Goal: Task Accomplishment & Management: Use online tool/utility

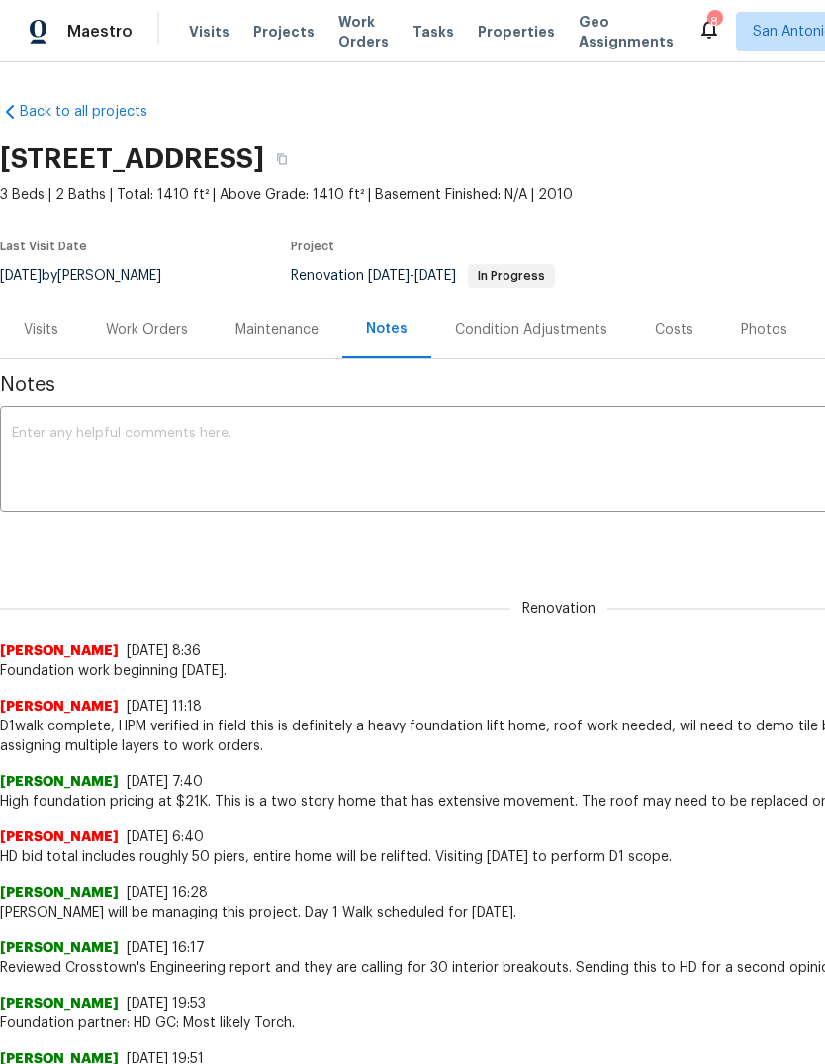
click at [108, 344] on div "Work Orders" at bounding box center [147, 329] width 130 height 58
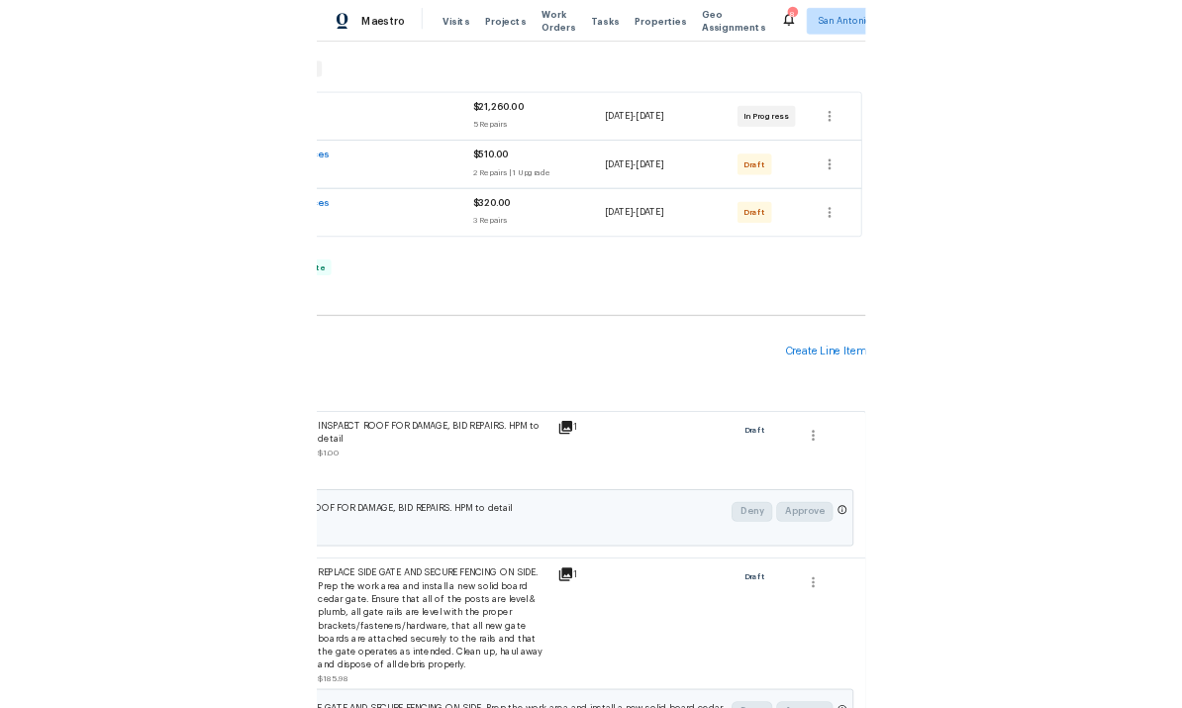
scroll to position [303, 293]
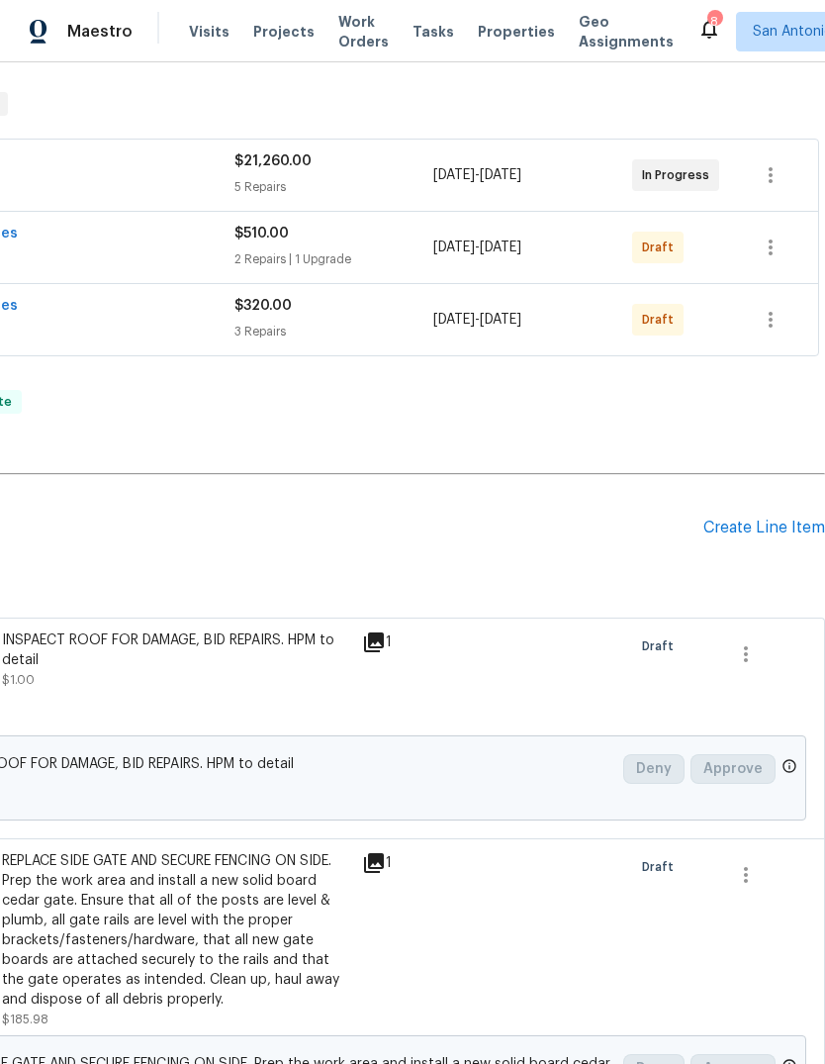
click at [771, 531] on div "Create Line Item" at bounding box center [765, 528] width 122 height 19
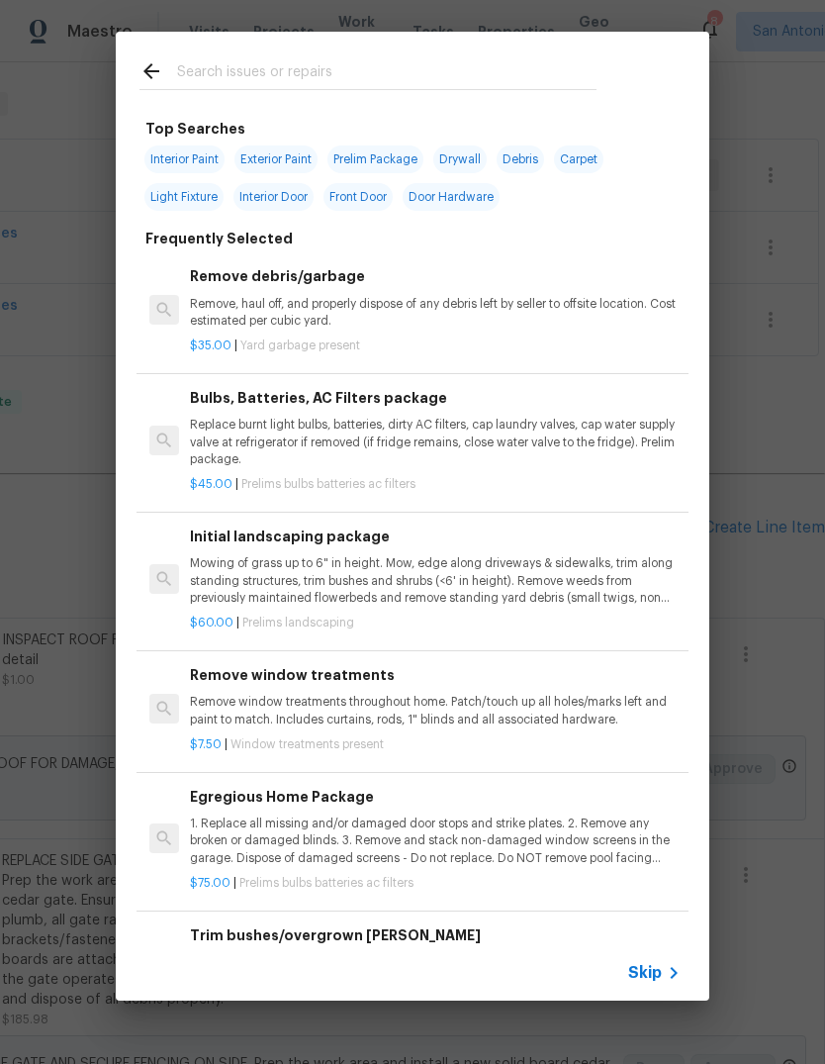
click at [292, 87] on input "text" at bounding box center [387, 74] width 420 height 30
type input "Debris"
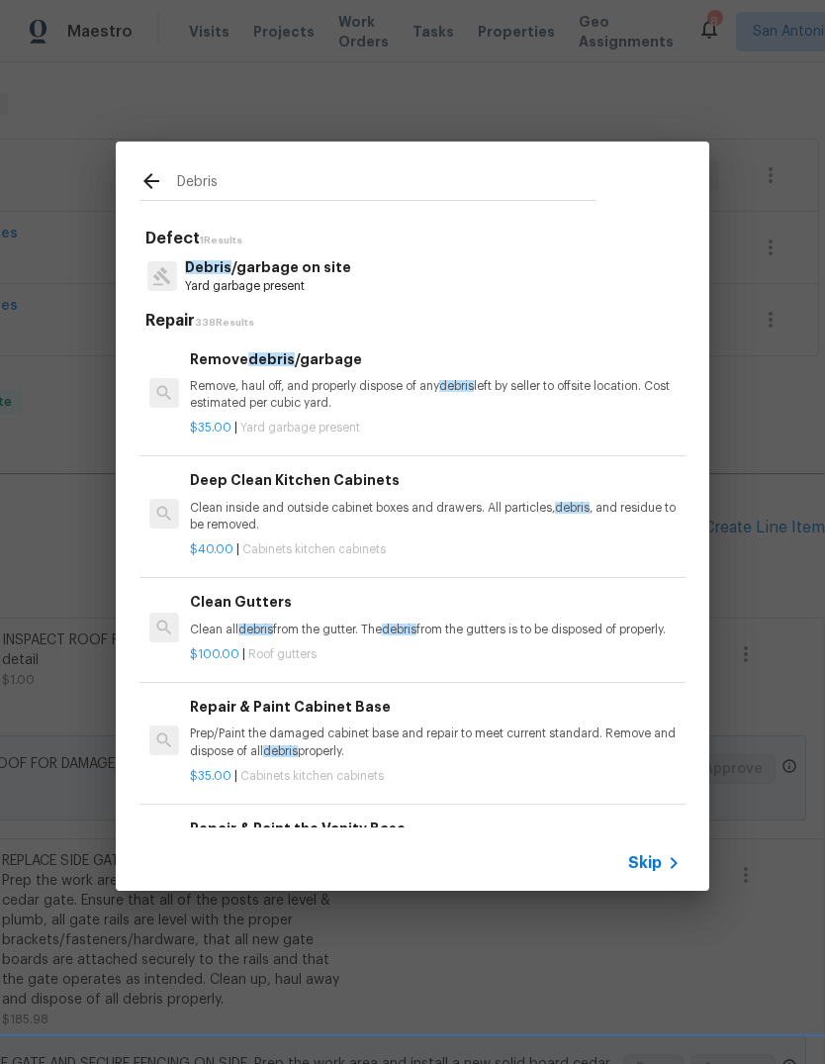
click at [285, 287] on p "Yard garbage present" at bounding box center [268, 286] width 166 height 17
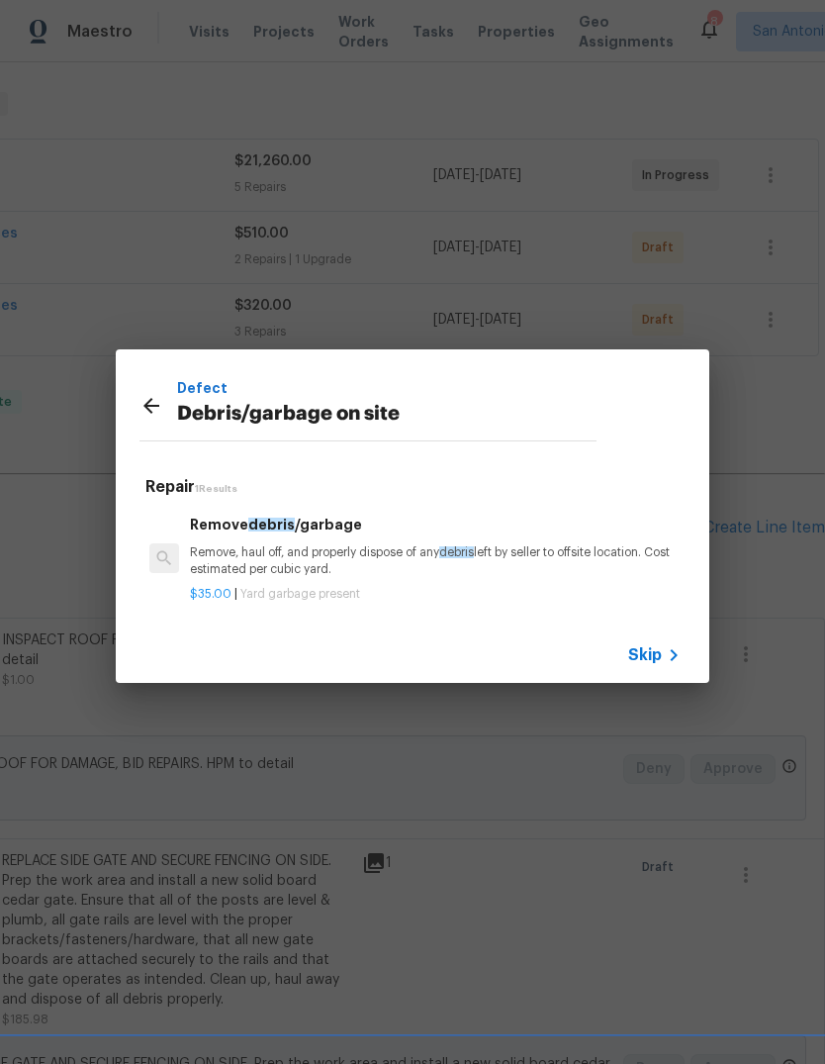
click at [370, 562] on p "Remove, haul off, and properly dispose of any debris left by seller to offsite …" at bounding box center [435, 561] width 491 height 34
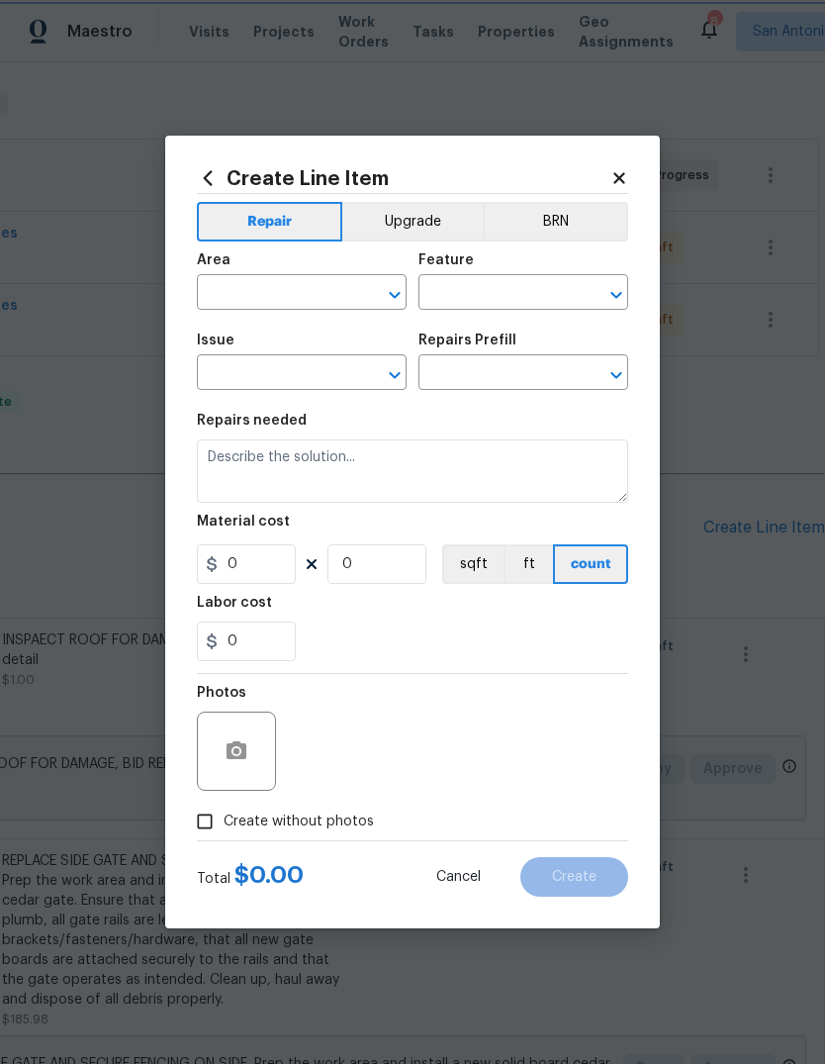
type input "Debris/garbage on site"
type input "Remove debris/garbage $35.00"
type textarea "Remove, haul off, and properly dispose of any debris left by seller to offsite …"
type input "35"
type input "1"
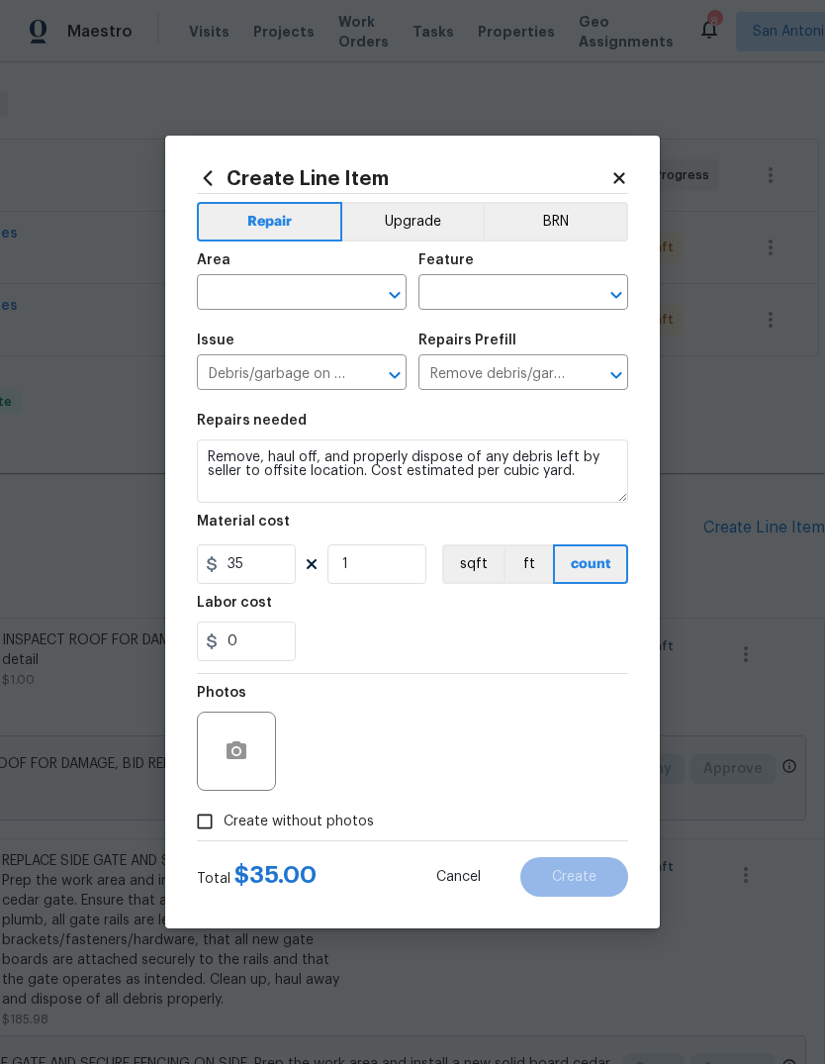
click at [264, 745] on div at bounding box center [236, 751] width 79 height 79
click at [255, 758] on button "button" at bounding box center [237, 751] width 48 height 48
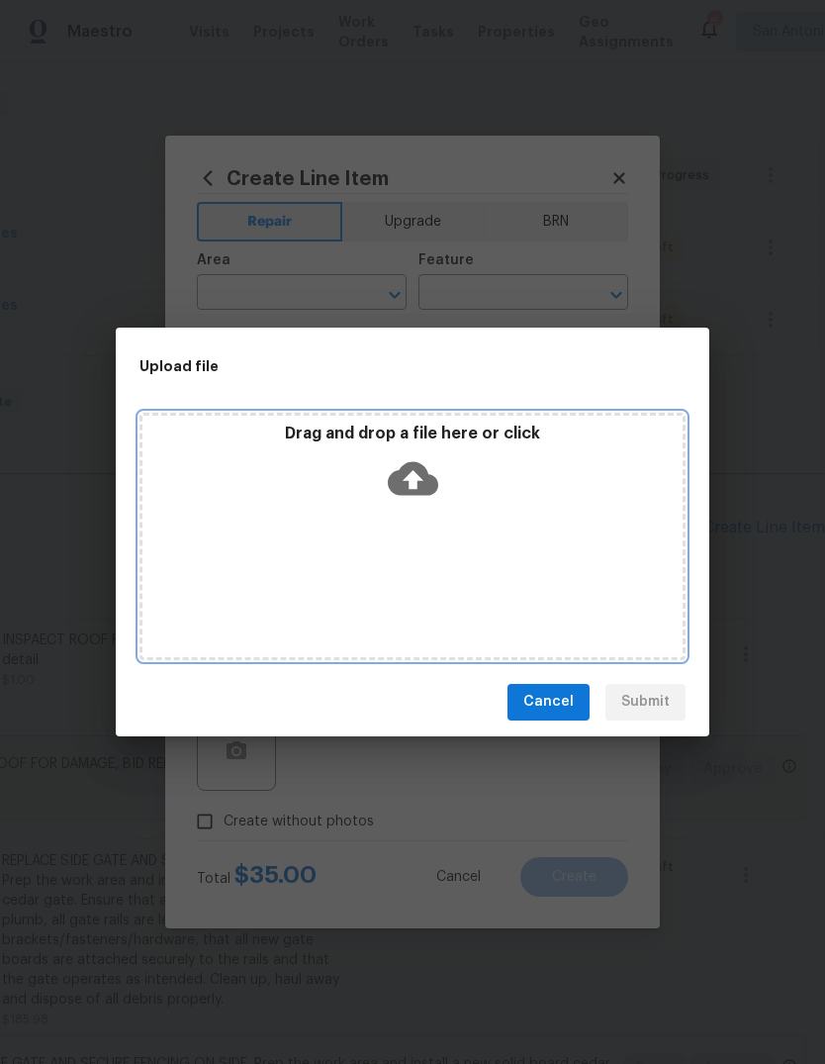
click at [400, 506] on div "Drag and drop a file here or click" at bounding box center [413, 466] width 540 height 85
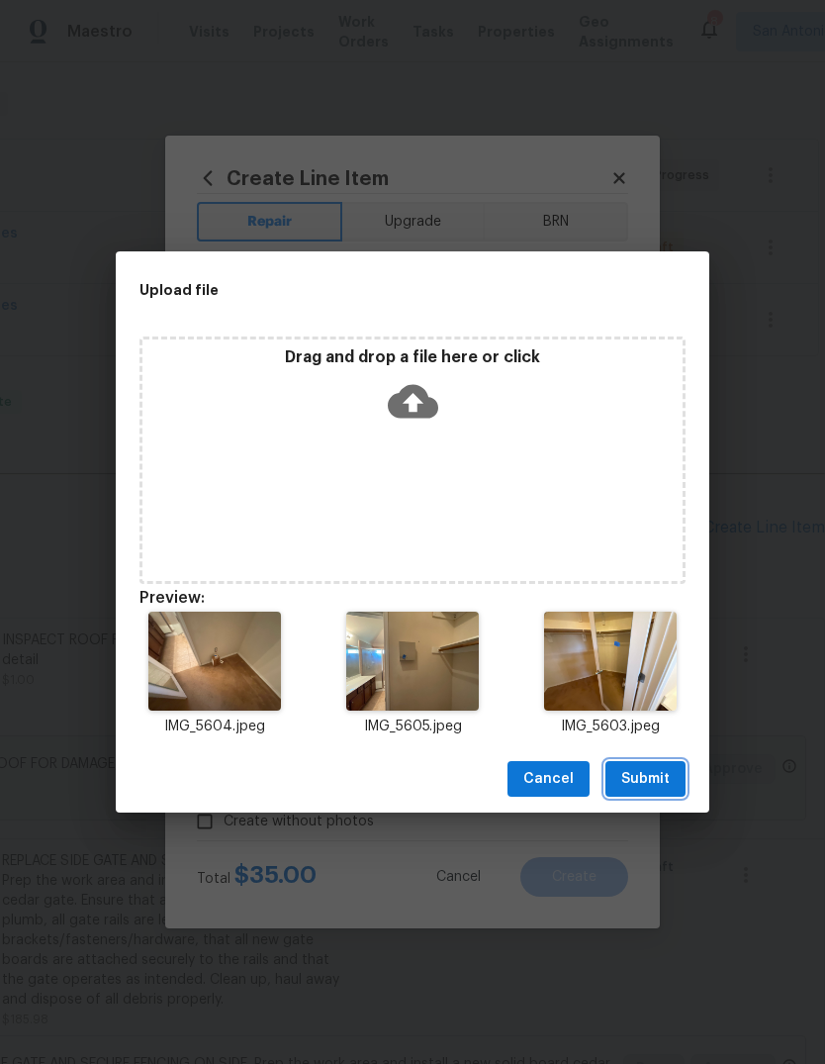
click at [668, 776] on span "Submit" at bounding box center [646, 779] width 48 height 25
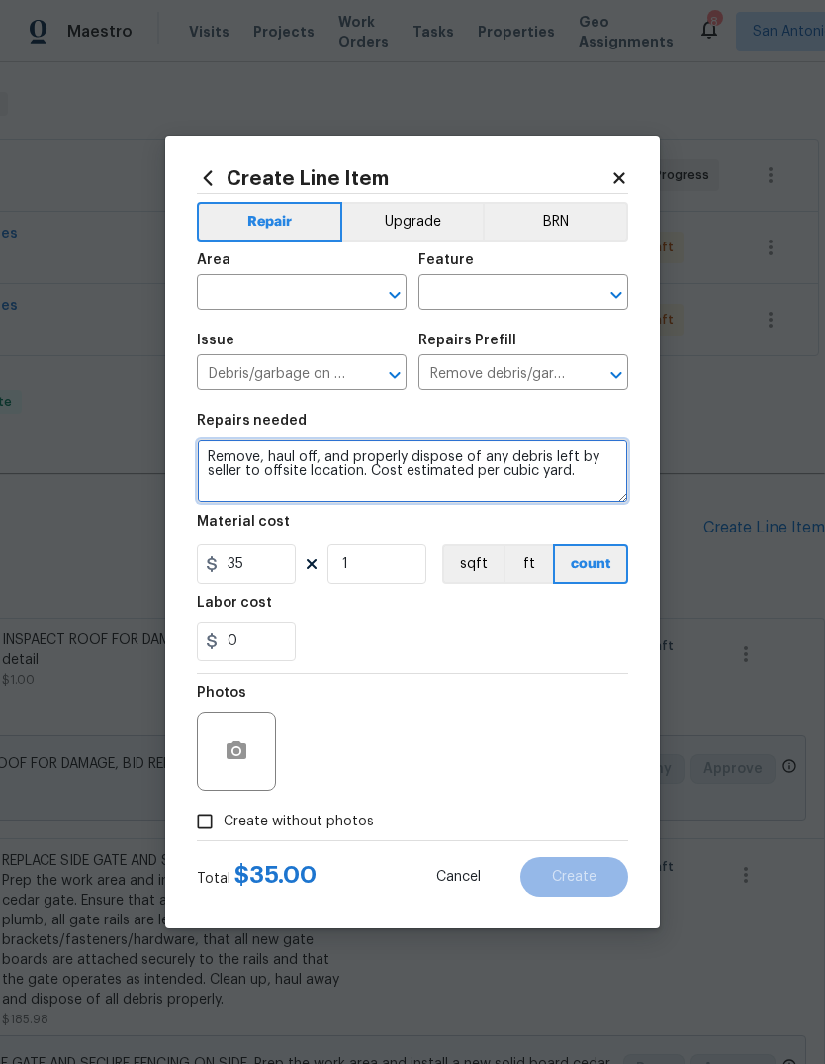
click at [207, 460] on textarea "Remove, haul off, and properly dispose of any debris left by seller to offsite …" at bounding box center [413, 470] width 432 height 63
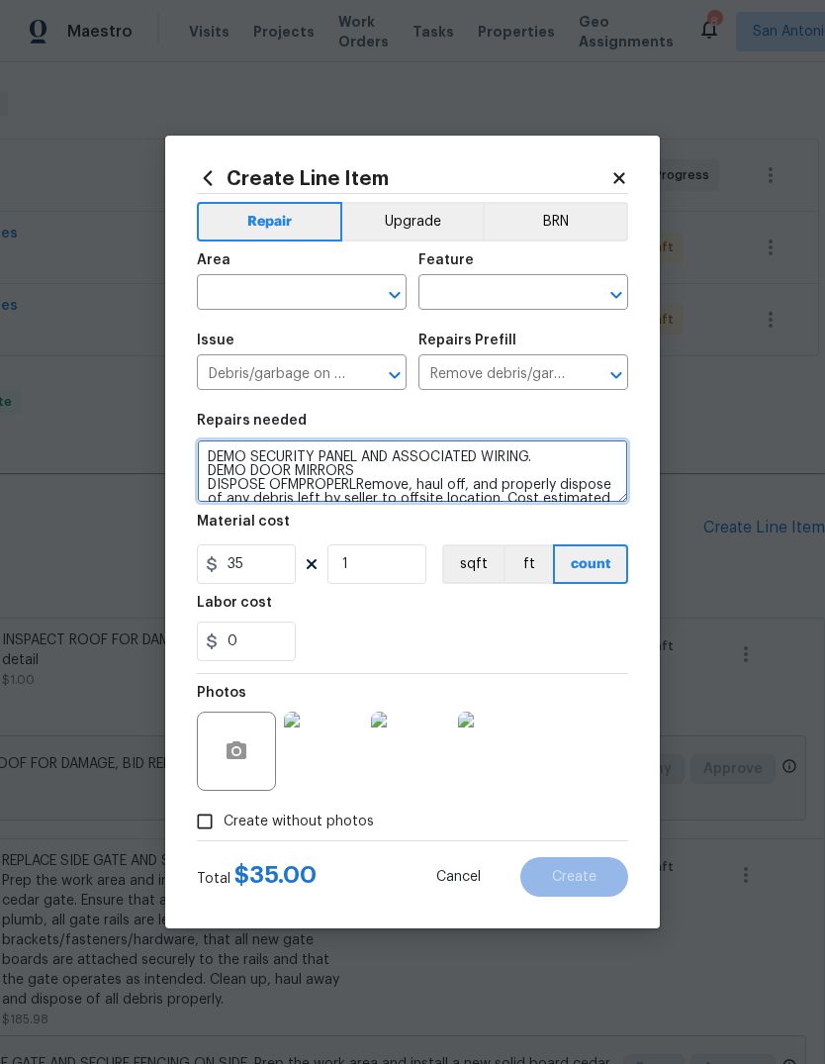
type textarea "DEMO SECURITY PANEL AND ASSOCIATED WIRING. DEMO DOOR MIRRORS DISPOSE OFMPROPERL…"
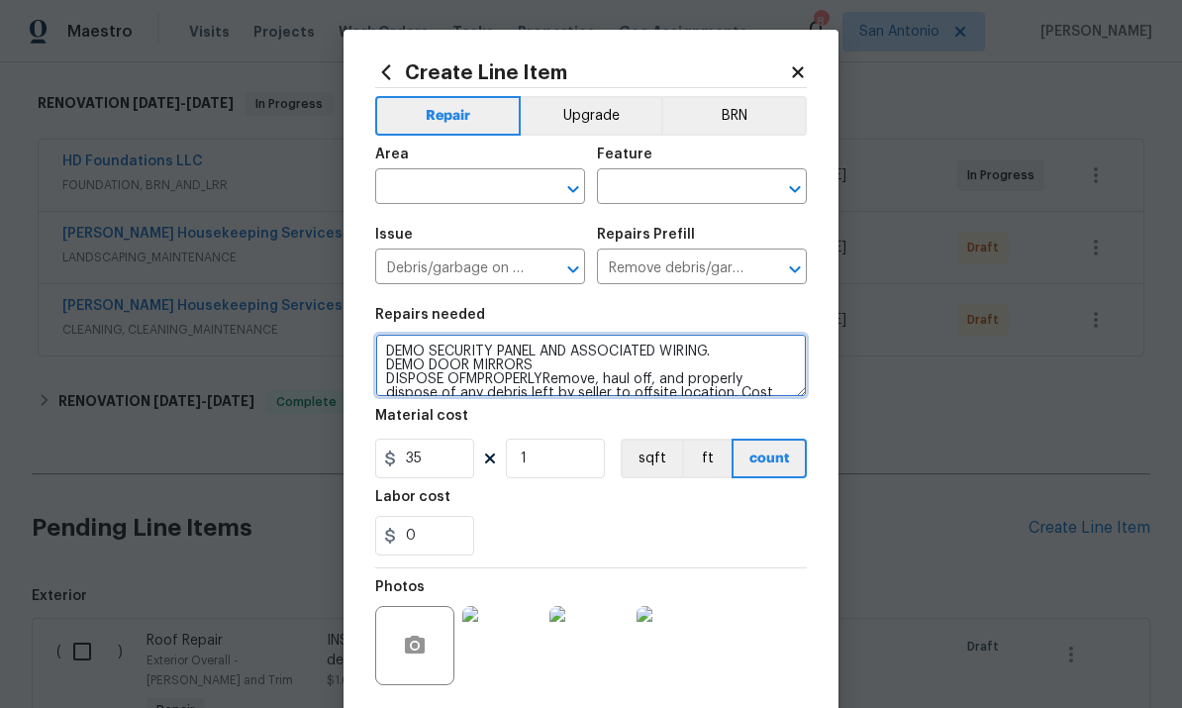
scroll to position [303, 0]
